Goal: Task Accomplishment & Management: Manage account settings

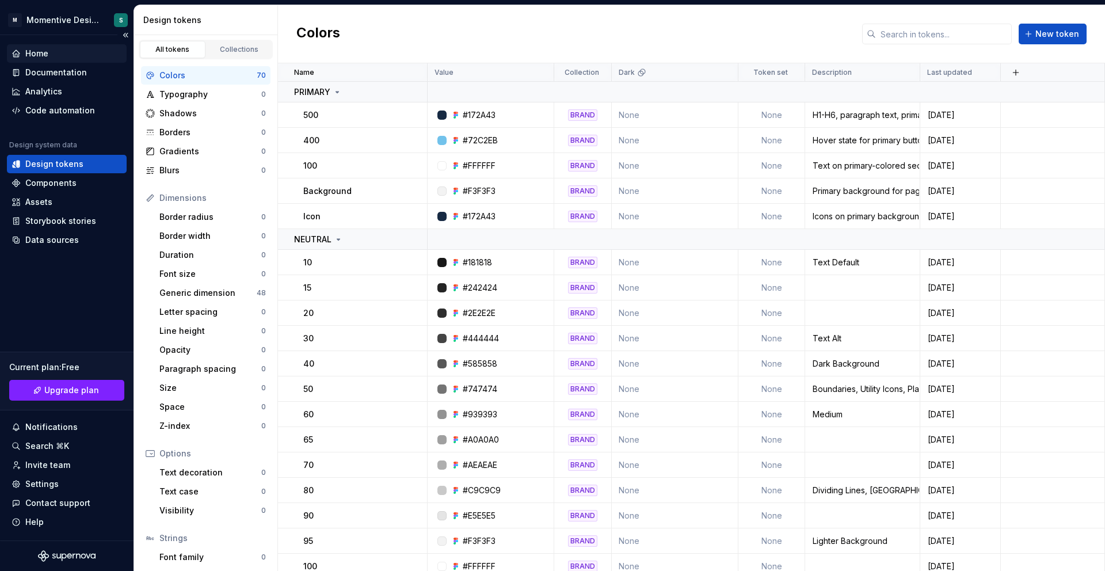
click at [34, 50] on div "Home" at bounding box center [36, 54] width 23 height 12
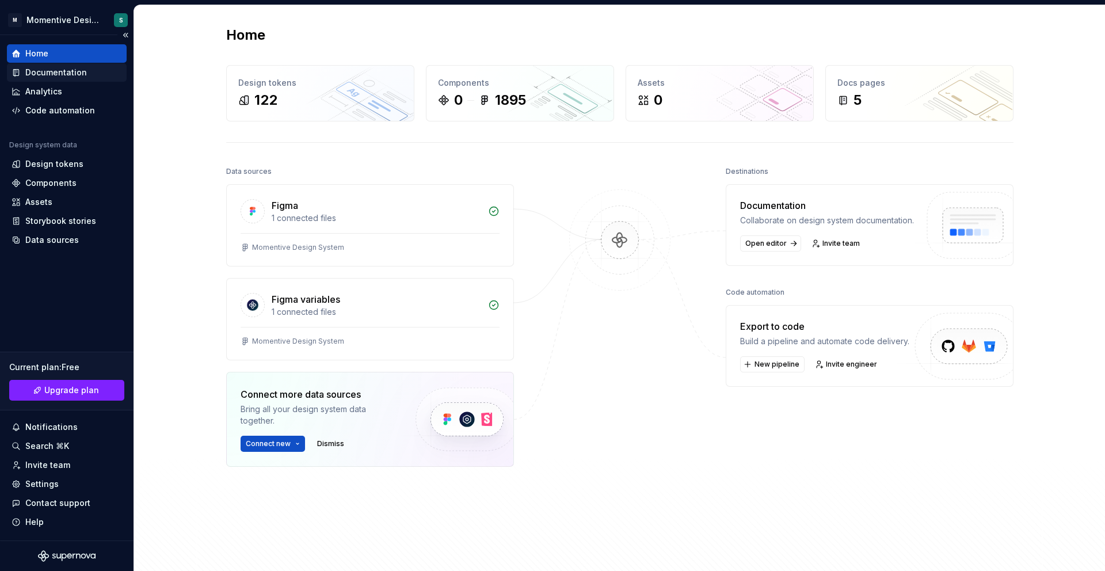
click at [69, 74] on div "Documentation" at bounding box center [56, 73] width 62 height 12
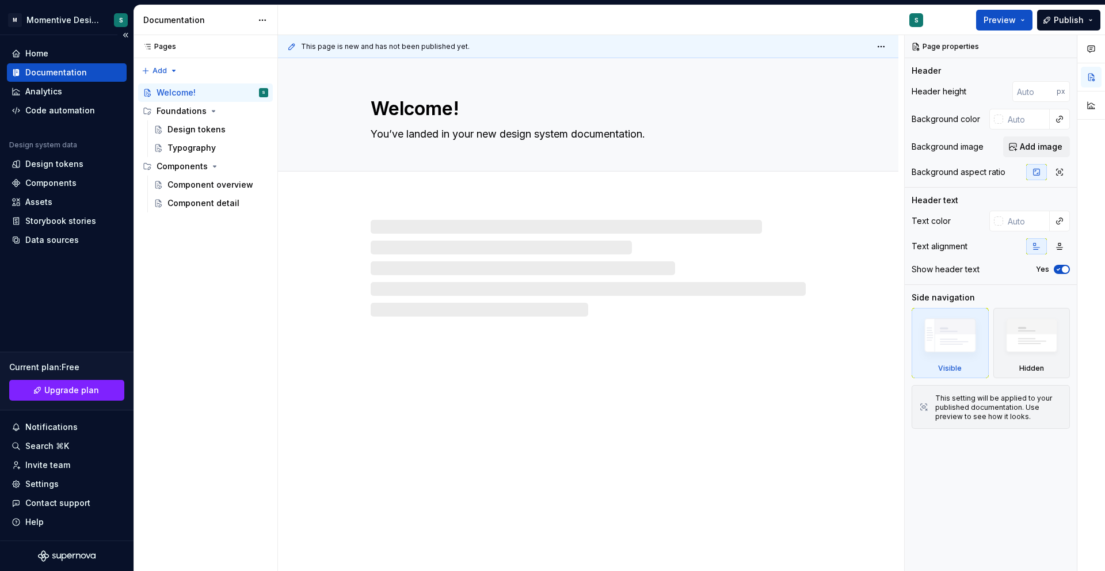
drag, startPoint x: 29, startPoint y: 35, endPoint x: 31, endPoint y: 43, distance: 8.4
click at [29, 37] on div "Home Documentation Analytics Code automation Design system data Design tokens C…" at bounding box center [67, 287] width 134 height 505
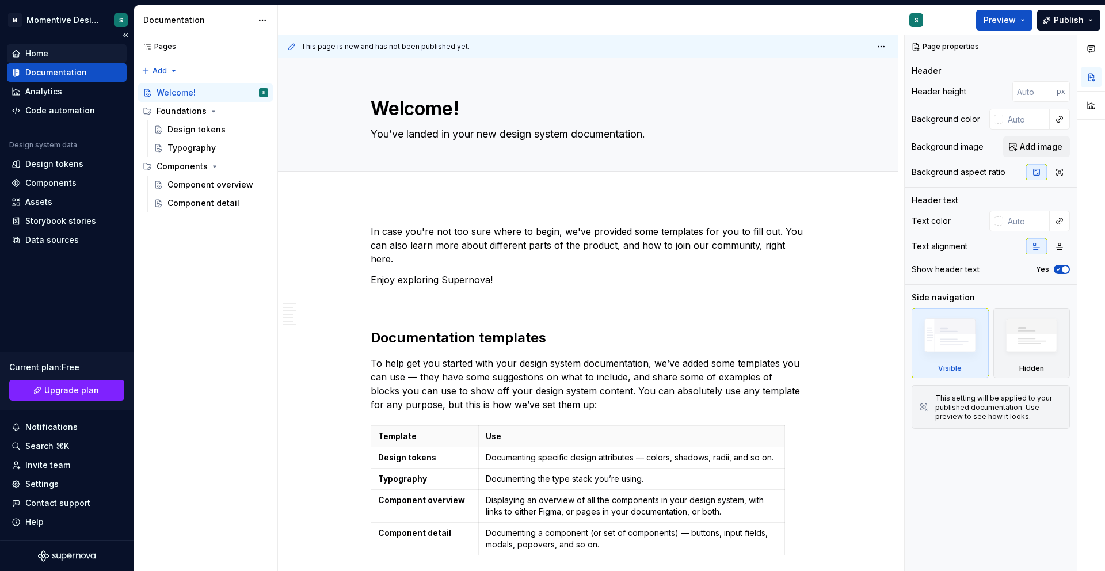
click at [33, 51] on div "Home" at bounding box center [36, 54] width 23 height 12
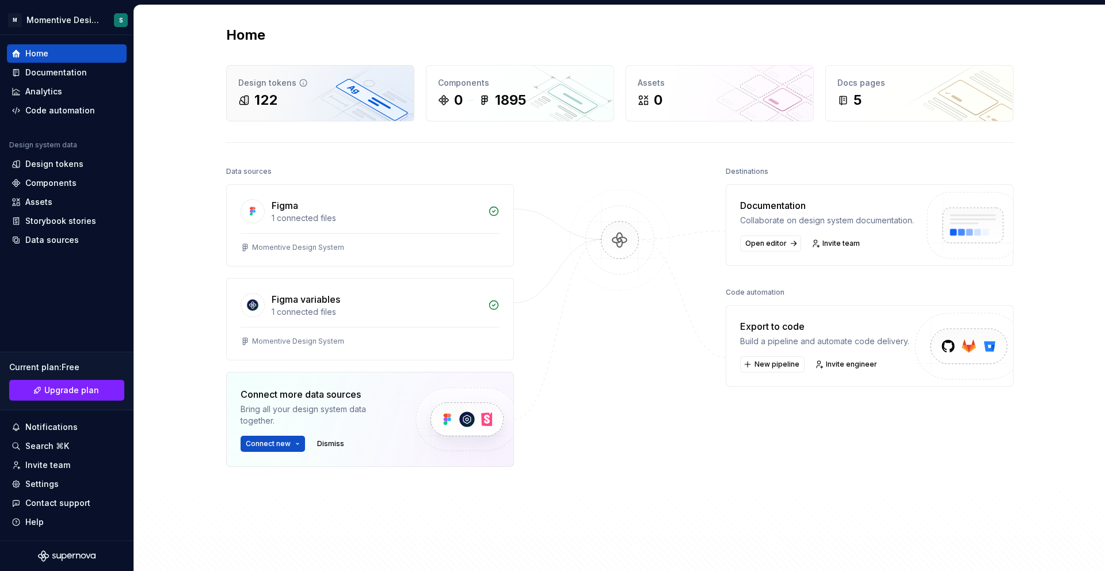
click at [307, 93] on div "122" at bounding box center [320, 100] width 164 height 18
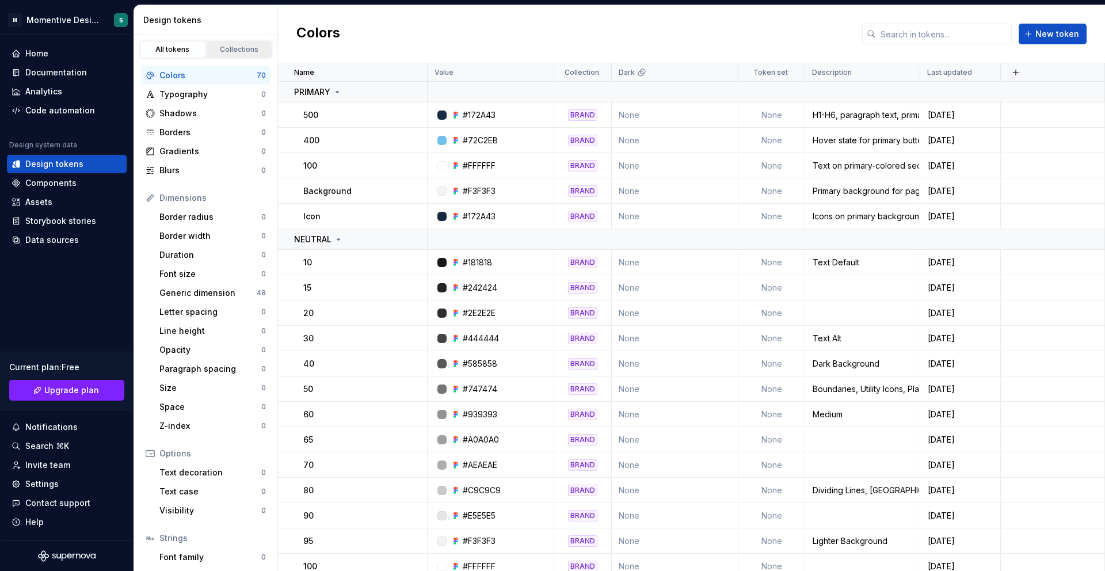
click at [229, 47] on div "Collections" at bounding box center [240, 49] width 58 height 9
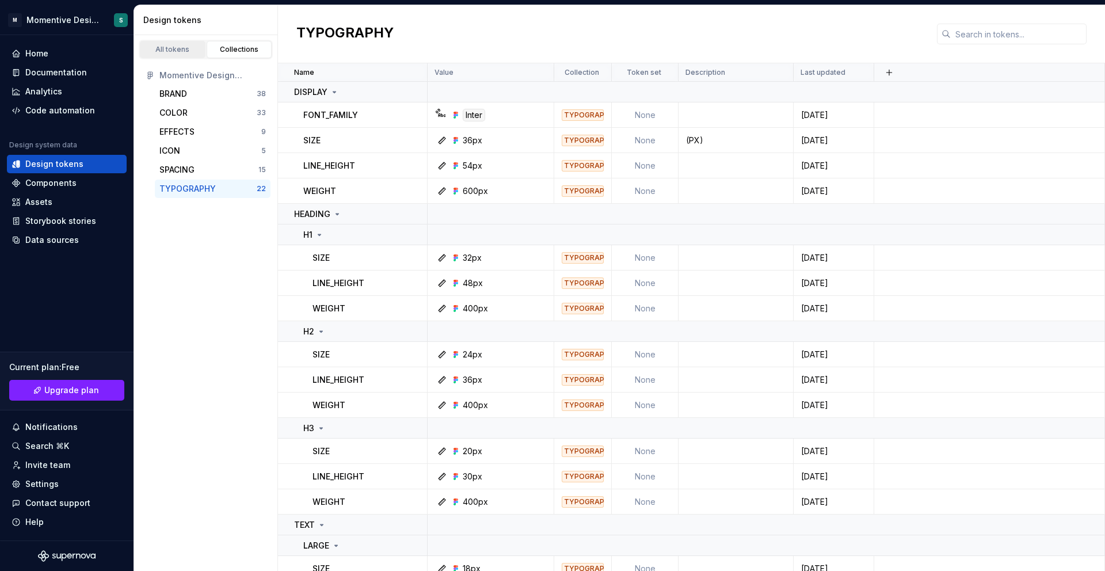
click at [172, 48] on div "All tokens" at bounding box center [173, 49] width 58 height 9
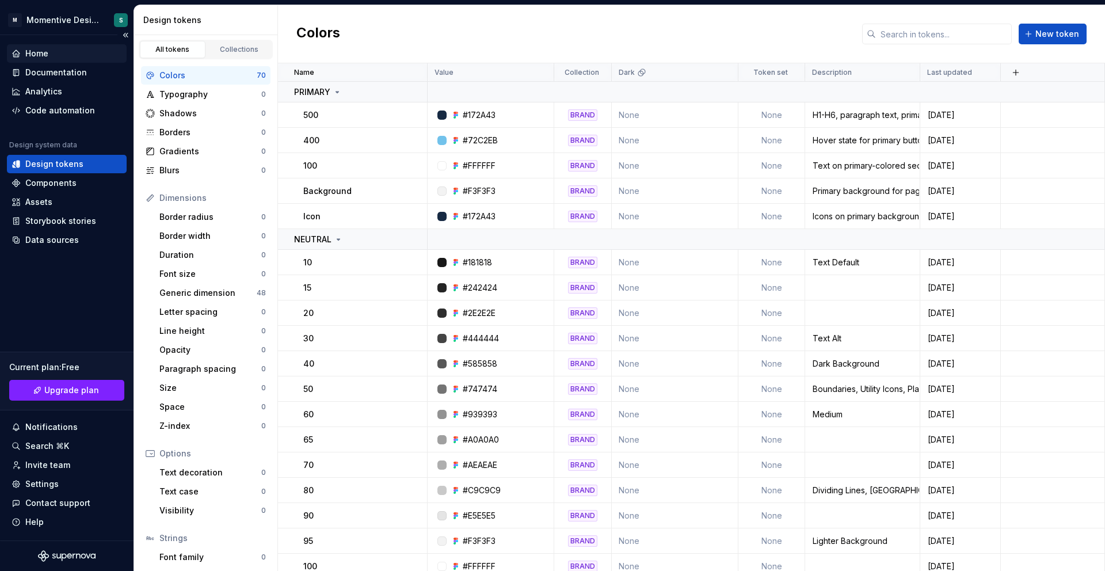
click at [42, 55] on div "Home" at bounding box center [36, 54] width 23 height 12
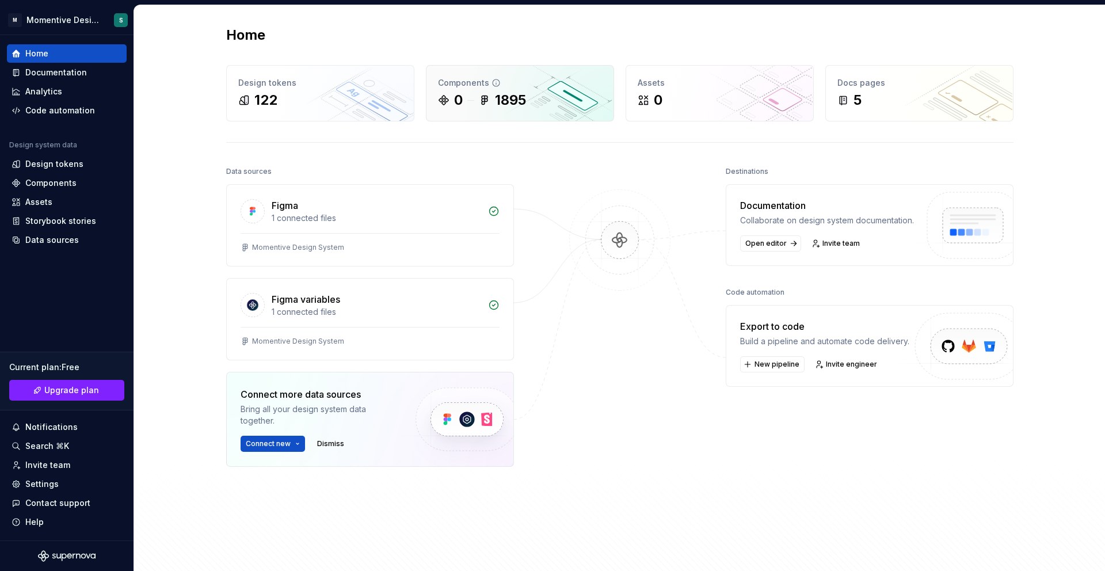
click at [509, 105] on div "1895" at bounding box center [510, 100] width 31 height 18
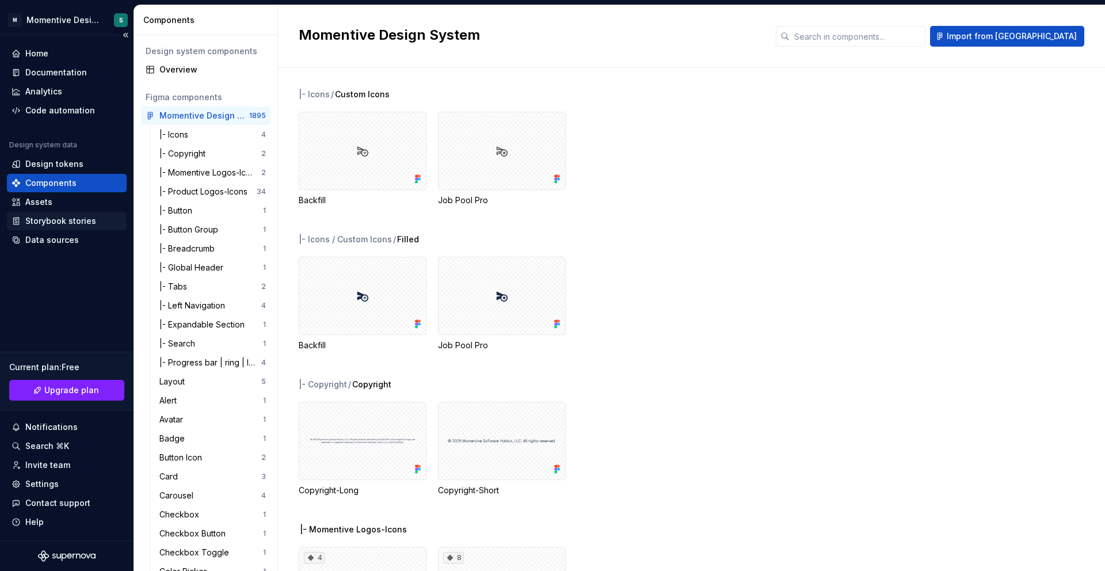
click at [52, 217] on div "Storybook stories" at bounding box center [60, 221] width 71 height 12
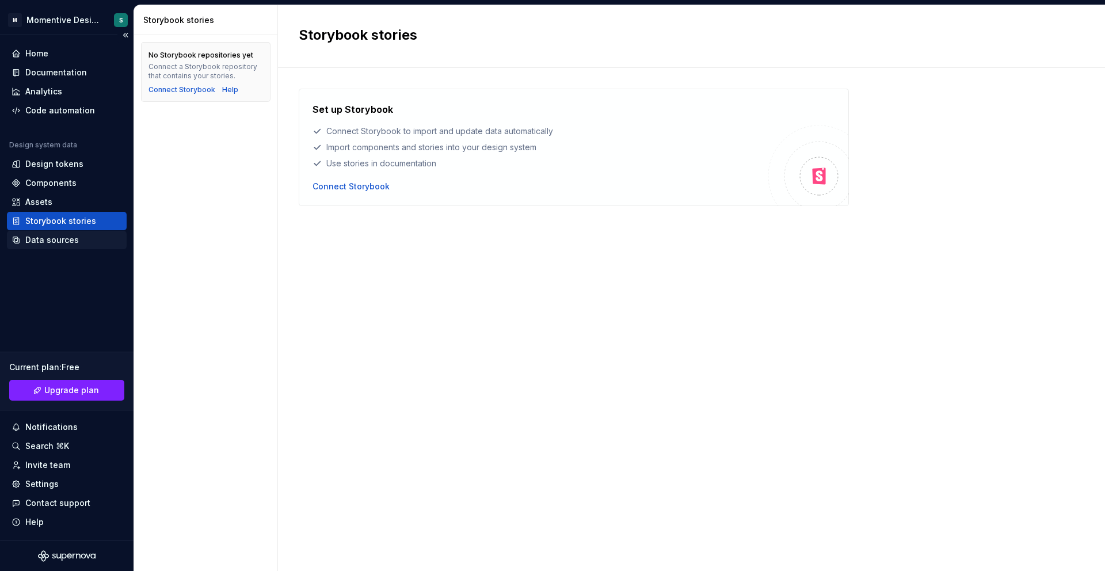
click at [54, 236] on div "Data sources" at bounding box center [52, 240] width 54 height 12
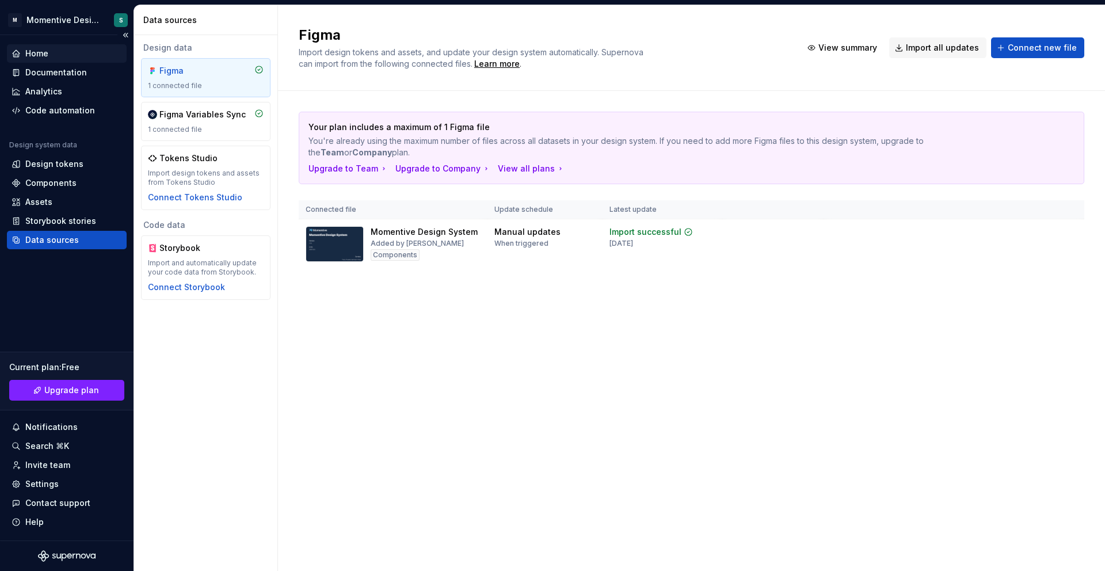
click at [41, 52] on div "Home" at bounding box center [36, 54] width 23 height 12
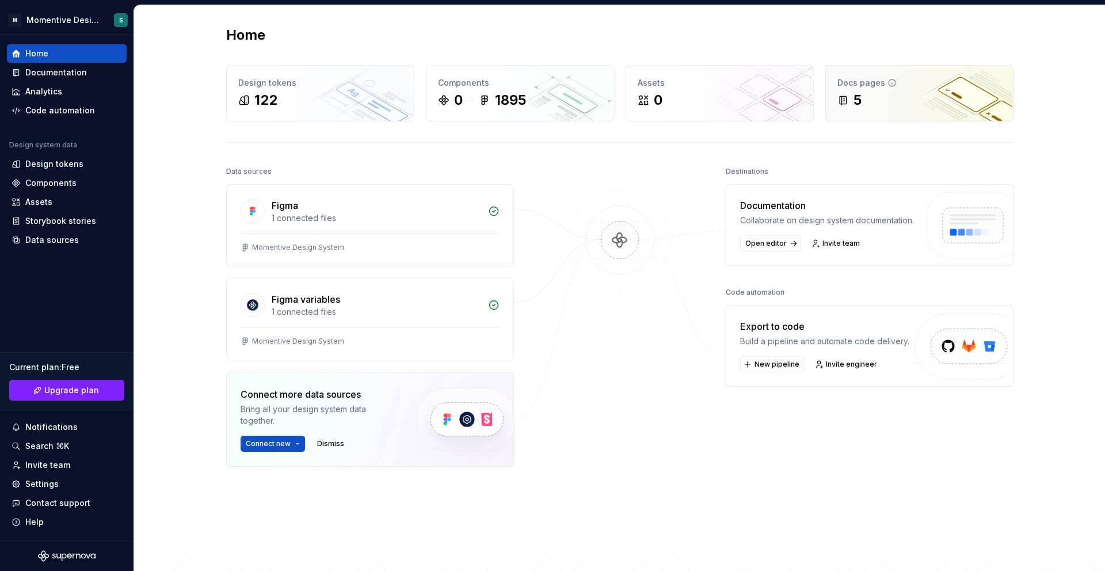
click at [789, 92] on div "5" at bounding box center [858, 100] width 8 height 18
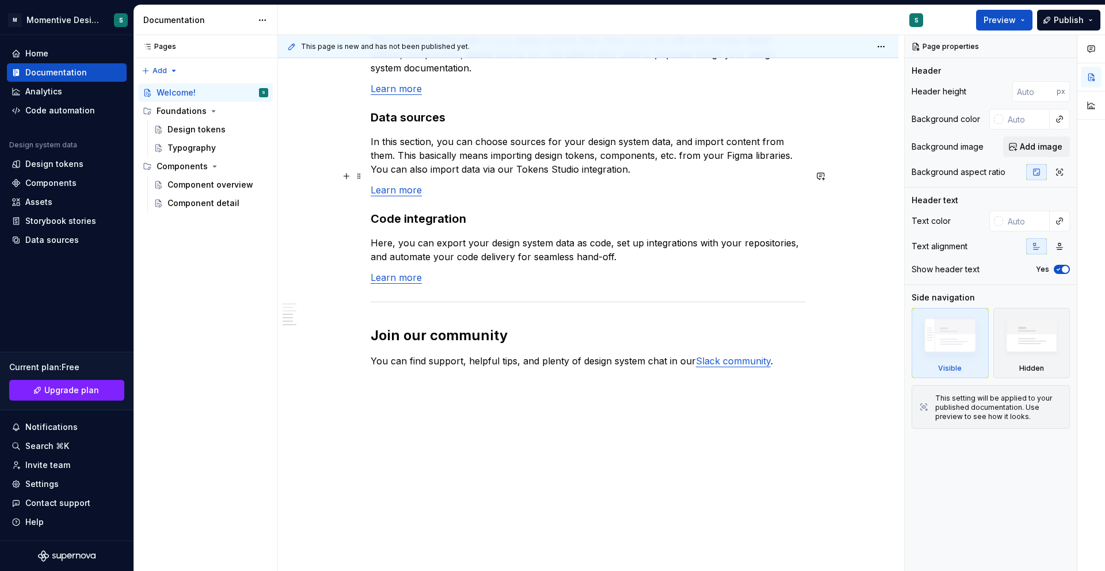
scroll to position [897, 0]
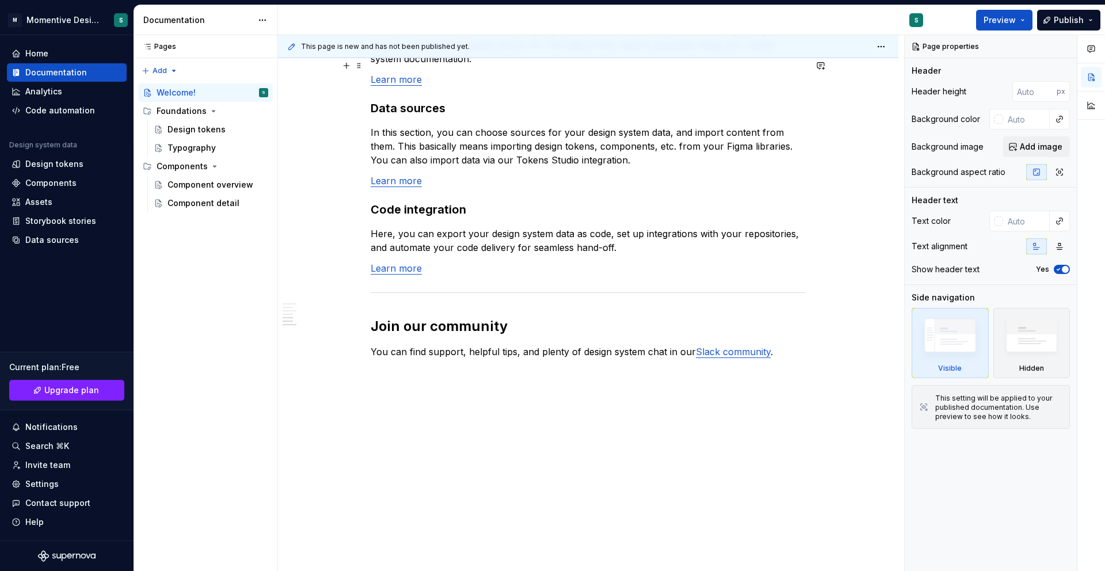
click at [395, 74] on link "Learn more" at bounding box center [396, 80] width 51 height 12
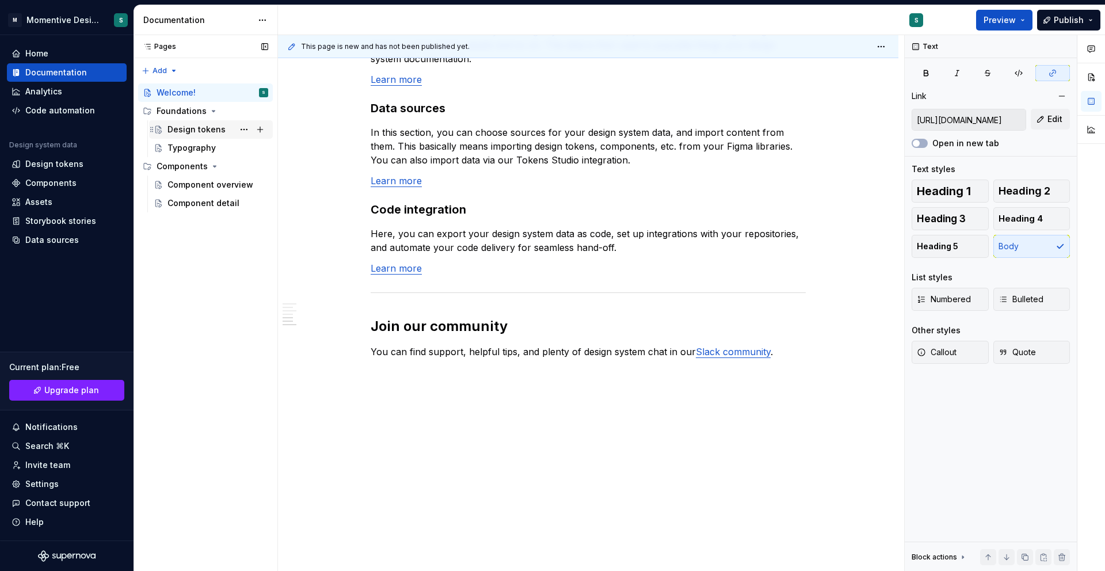
click at [184, 125] on div "Design tokens" at bounding box center [196, 130] width 58 height 12
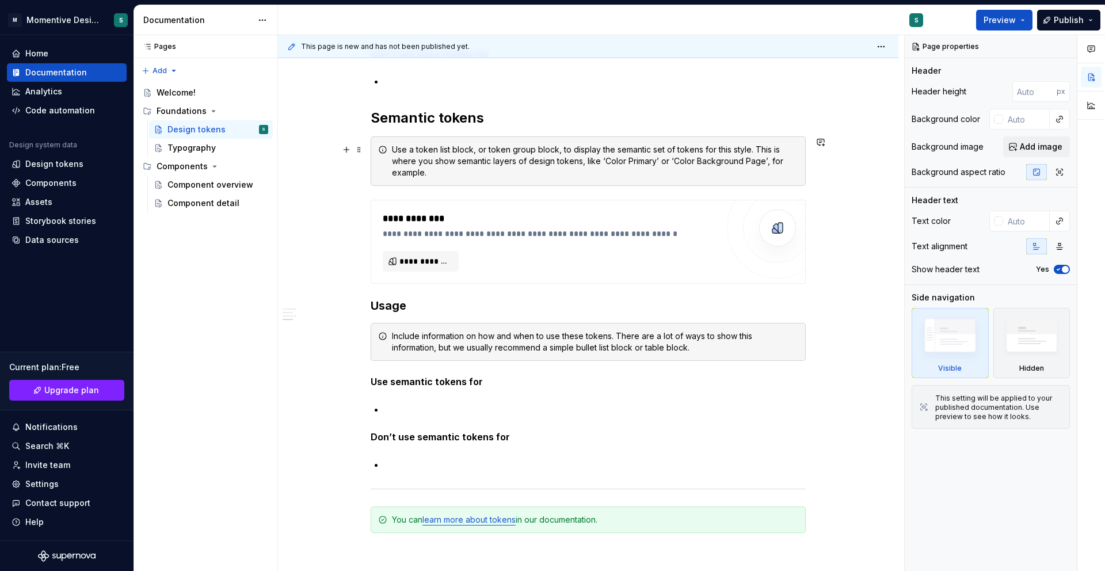
scroll to position [875, 0]
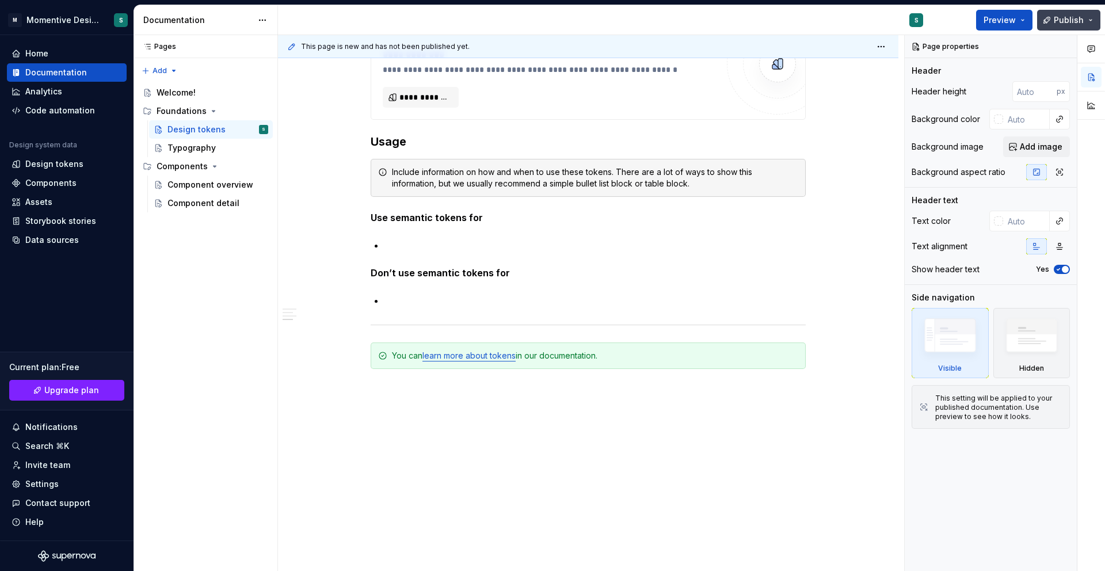
click at [789, 20] on button "Publish" at bounding box center [1068, 20] width 63 height 21
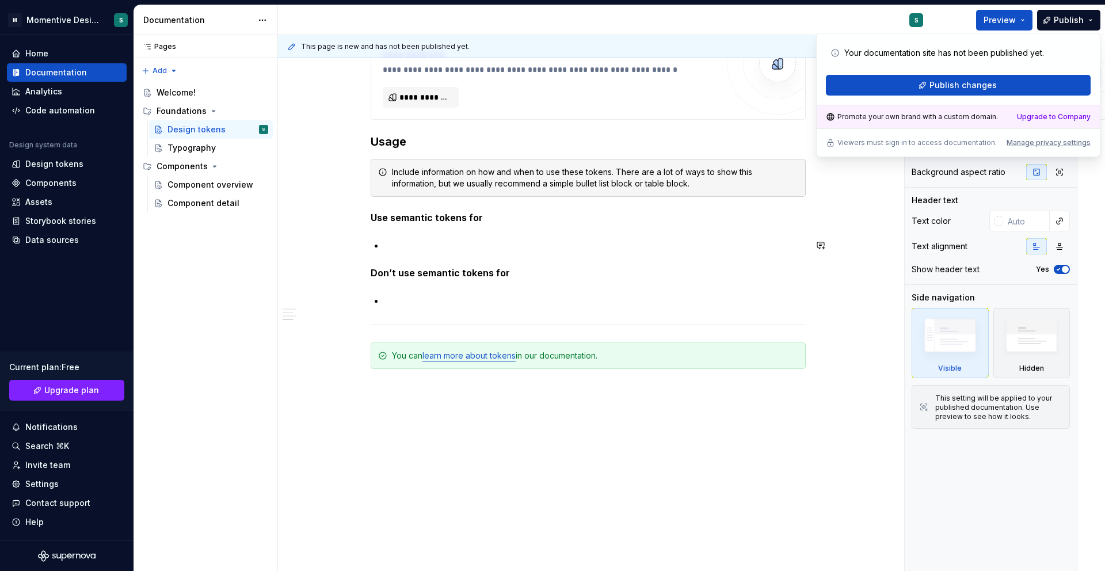
click at [696, 251] on p at bounding box center [594, 245] width 421 height 14
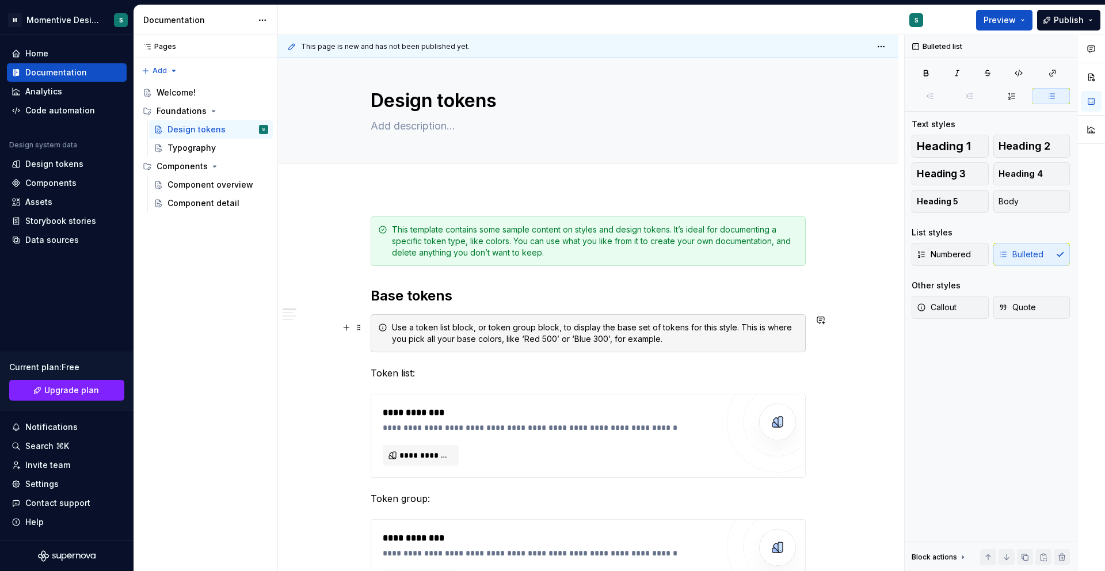
scroll to position [0, 0]
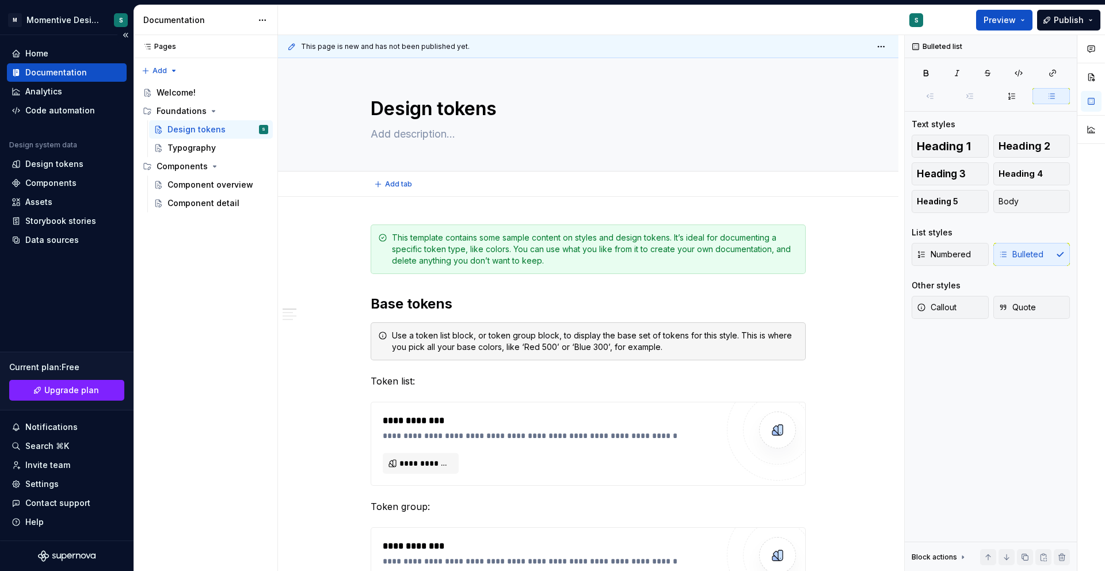
type textarea "*"
click at [38, 410] on div "Invite team" at bounding box center [47, 465] width 45 height 12
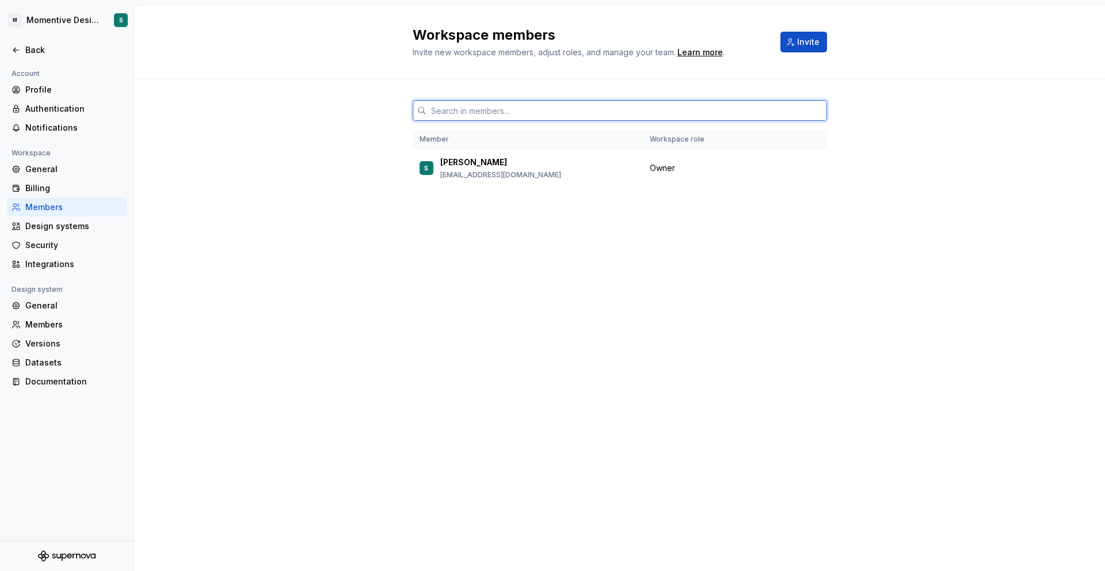
click at [536, 105] on input "text" at bounding box center [627, 110] width 401 height 21
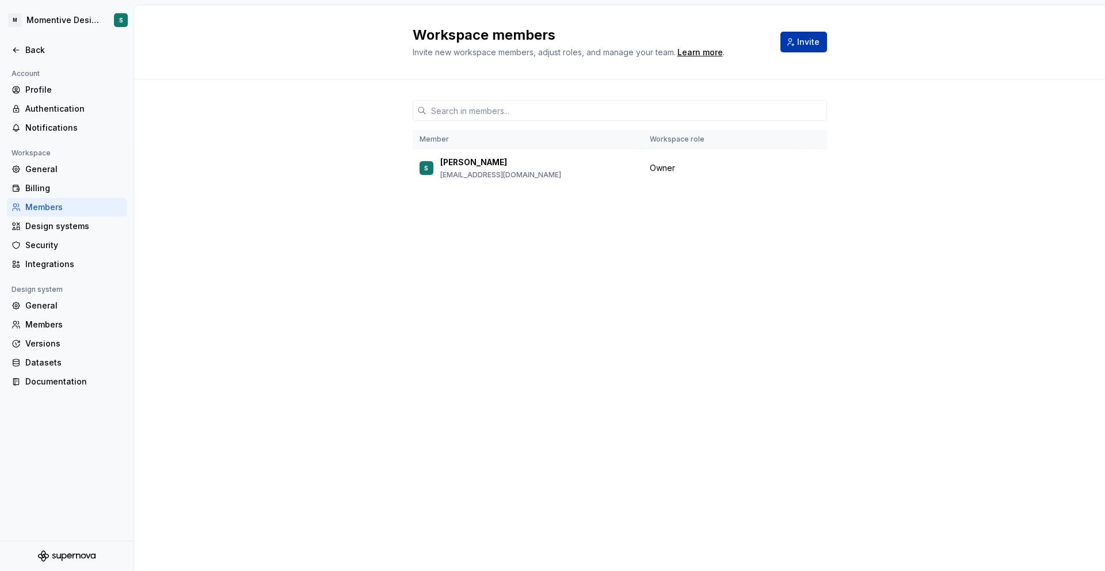
click at [789, 41] on span "Invite" at bounding box center [808, 42] width 22 height 12
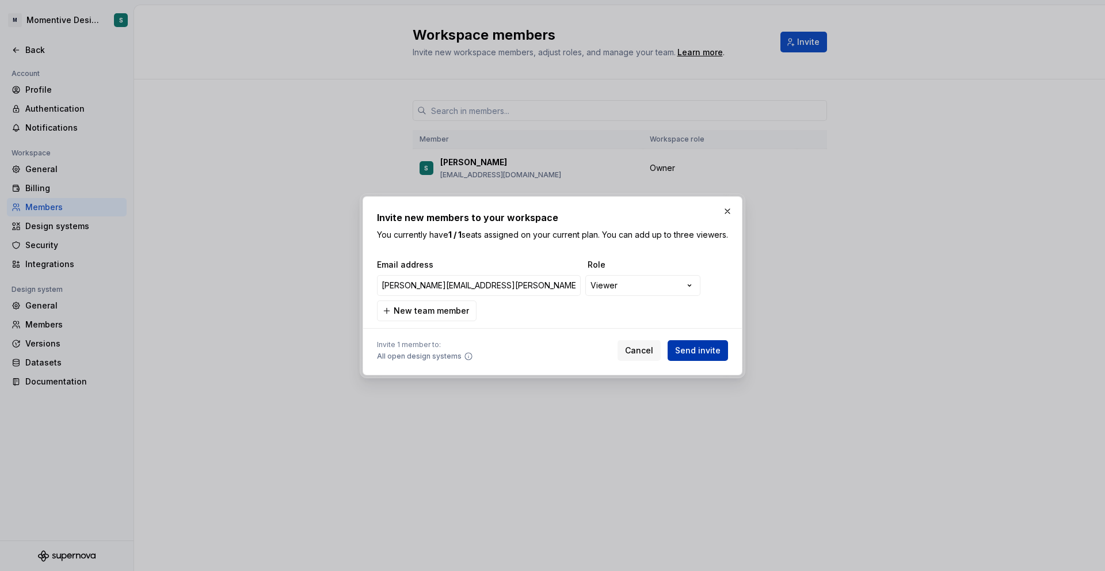
type input "tracy.fussell@gmail.com"
click at [694, 352] on span "Send invite" at bounding box center [697, 351] width 45 height 12
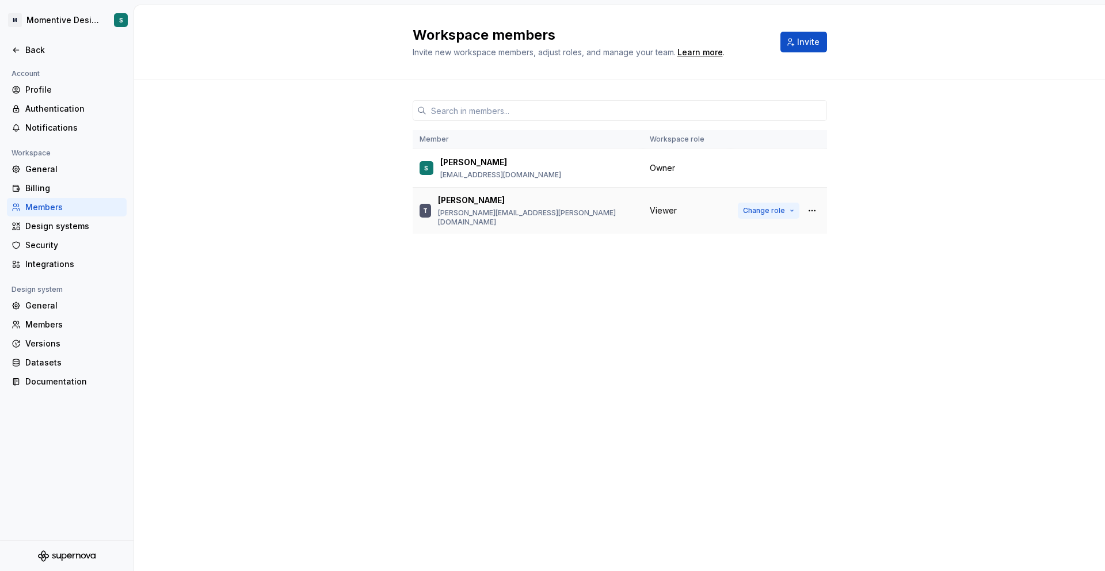
click at [789, 206] on button "Change role" at bounding box center [769, 211] width 62 height 16
click at [789, 269] on div "Member Workspace role S Samreen samreen27march@gmail.com Owner T Tracy tracy.fu…" at bounding box center [619, 178] width 971 height 198
